Goal: Task Accomplishment & Management: Use online tool/utility

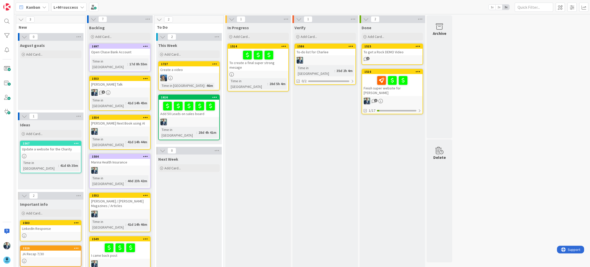
click at [66, 9] on b "L+M=success" at bounding box center [66, 7] width 25 height 5
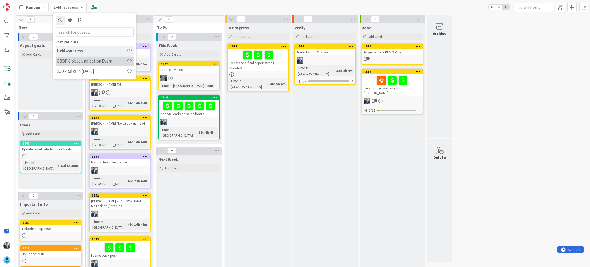
click at [83, 60] on h4 "BBBF Global Unification Event" at bounding box center [92, 61] width 70 height 5
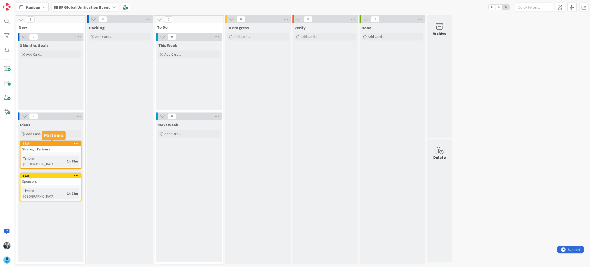
click at [56, 143] on div "1726" at bounding box center [52, 144] width 58 height 4
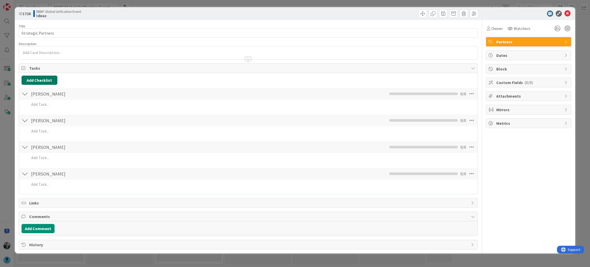
click at [34, 80] on button "Add Checklist" at bounding box center [40, 80] width 36 height 9
type input "[PERSON_NAME]"
click at [30, 117] on button "Add" at bounding box center [31, 116] width 14 height 9
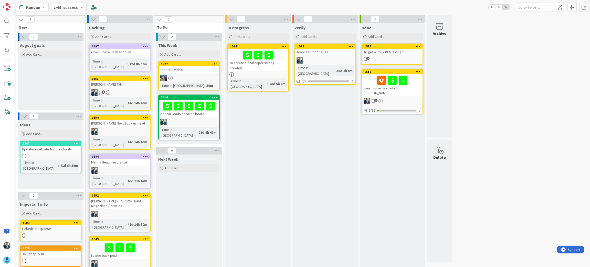
click at [63, 7] on b "L+M=success" at bounding box center [66, 7] width 25 height 5
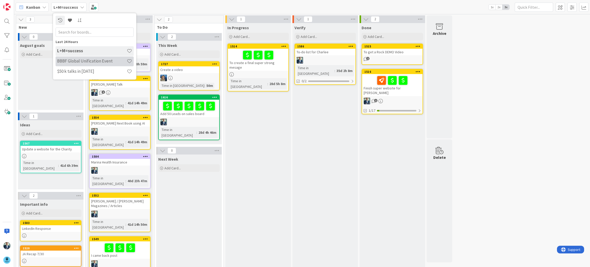
click at [66, 61] on h4 "BBBF Global Unification Event" at bounding box center [92, 61] width 70 height 5
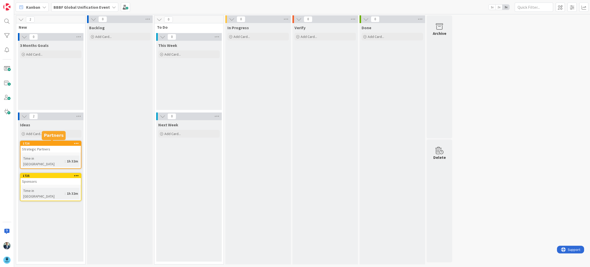
click at [52, 142] on div "1726" at bounding box center [52, 144] width 58 height 4
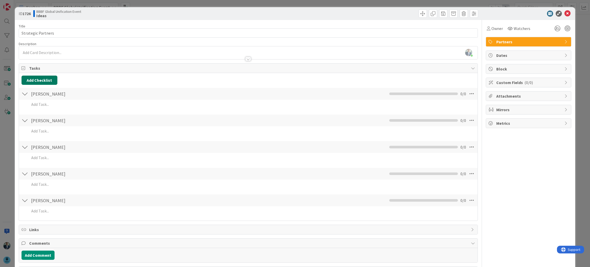
click at [48, 80] on button "Add Checklist" at bounding box center [40, 80] width 36 height 9
type input "[PERSON_NAME]"
click at [30, 117] on button "Add" at bounding box center [31, 116] width 14 height 9
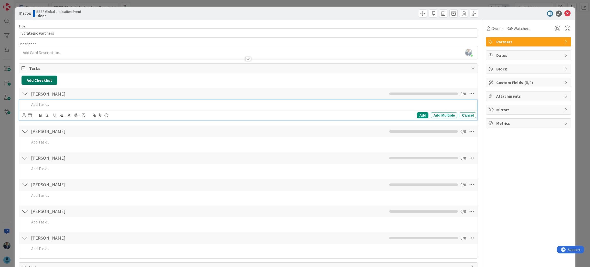
click at [45, 78] on button "Add Checklist" at bounding box center [40, 80] width 36 height 9
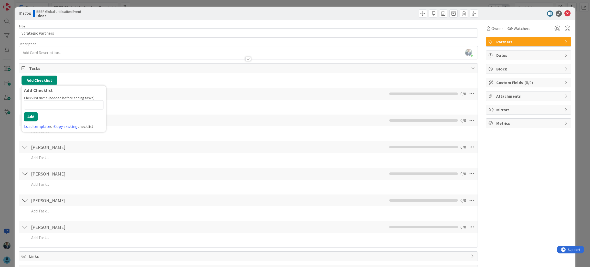
click at [52, 106] on input at bounding box center [63, 104] width 79 height 9
type input "[PERSON_NAME]"
click at [31, 119] on button "Add" at bounding box center [31, 116] width 14 height 9
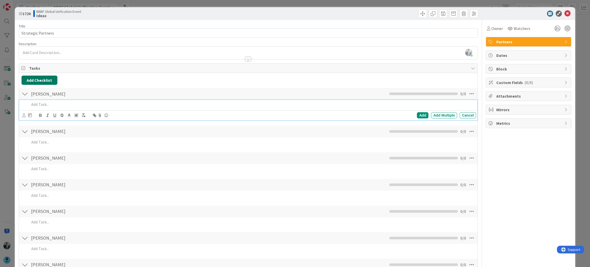
click at [27, 80] on button "Add Checklist" at bounding box center [40, 80] width 36 height 9
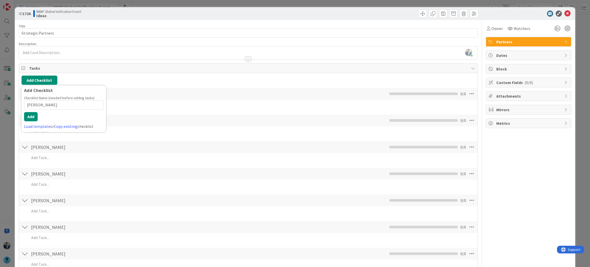
type input "[PERSON_NAME]"
click at [42, 81] on button "Add Checklist" at bounding box center [40, 80] width 36 height 9
click at [28, 117] on button "Add" at bounding box center [31, 116] width 14 height 9
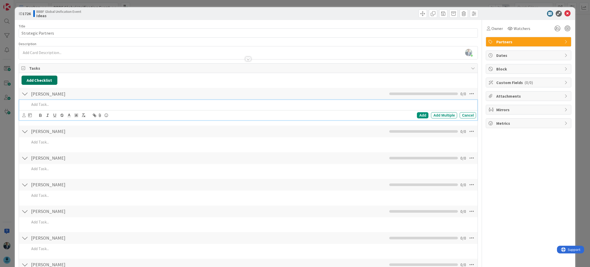
click at [42, 82] on button "Add Checklist" at bounding box center [40, 80] width 36 height 9
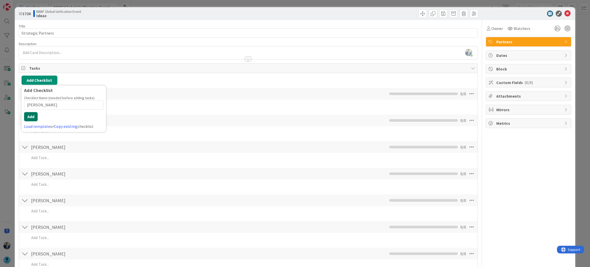
type input "[PERSON_NAME]"
click at [26, 118] on button "Add" at bounding box center [31, 116] width 14 height 9
